Goal: Information Seeking & Learning: Learn about a topic

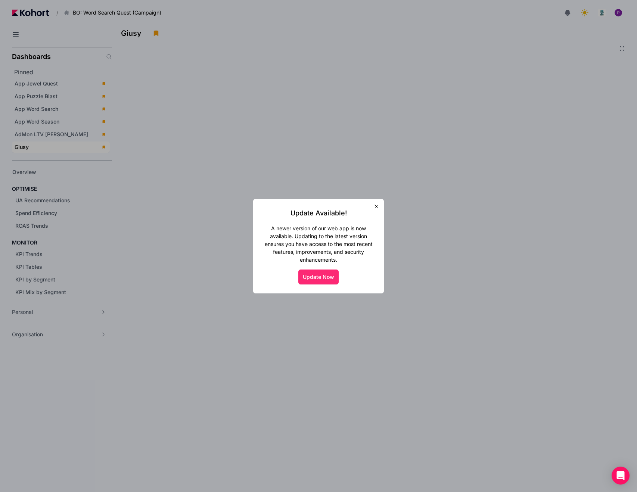
click at [323, 281] on button "Update Now" at bounding box center [319, 277] width 40 height 15
